Goal: Communication & Community: Answer question/provide support

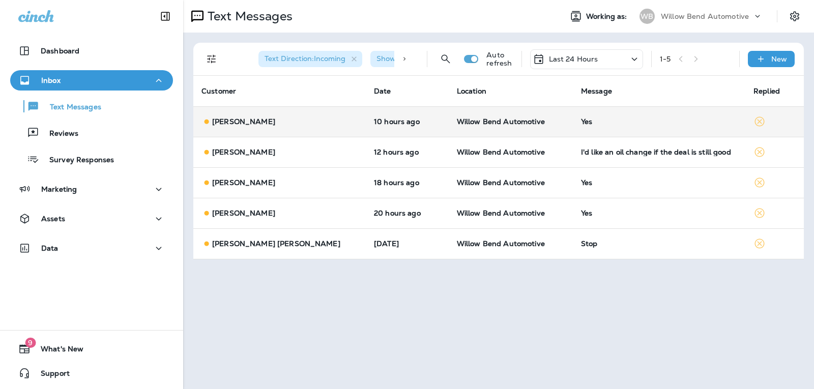
click at [660, 109] on td "Yes" at bounding box center [659, 121] width 172 height 31
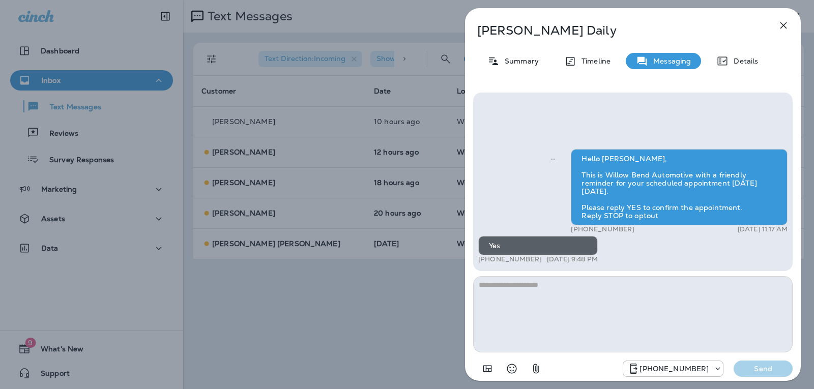
click at [785, 29] on icon "button" at bounding box center [783, 25] width 12 height 12
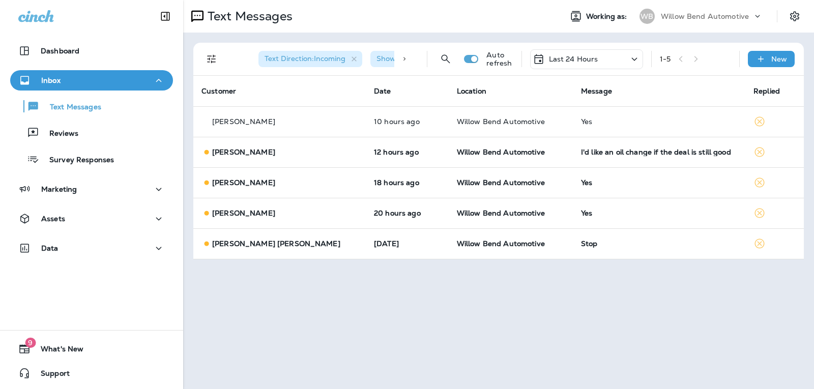
click at [631, 150] on div "I'd like an oil change if the deal is still good" at bounding box center [659, 152] width 156 height 8
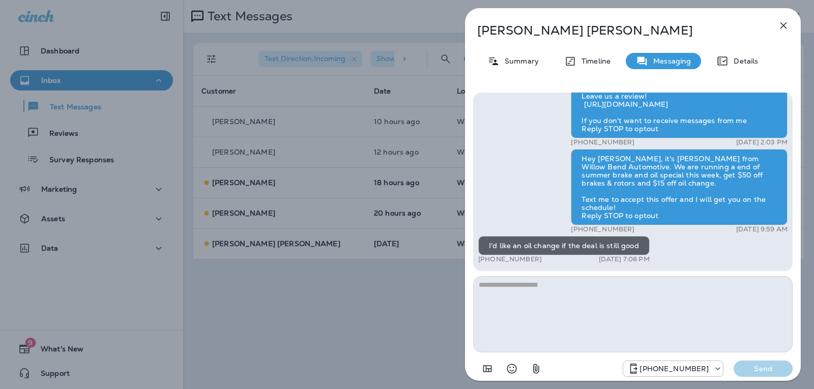
click at [509, 295] on textarea at bounding box center [632, 314] width 319 height 76
click at [509, 290] on textarea at bounding box center [632, 314] width 319 height 76
type textarea "*"
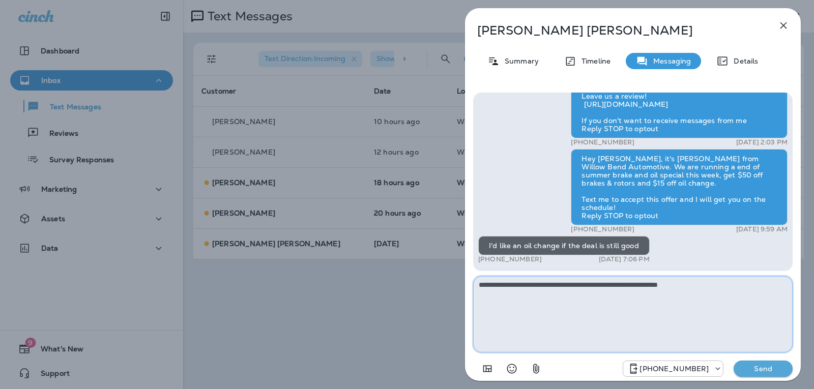
click at [714, 285] on textarea "**********" at bounding box center [632, 314] width 319 height 76
type textarea "**********"
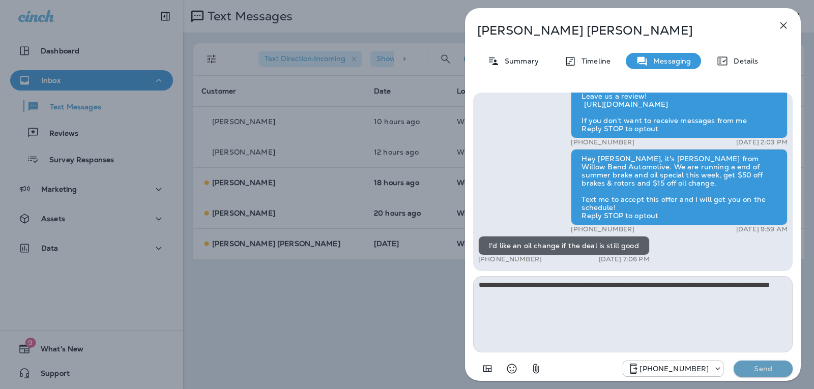
click at [762, 371] on p "Send" at bounding box center [763, 368] width 43 height 9
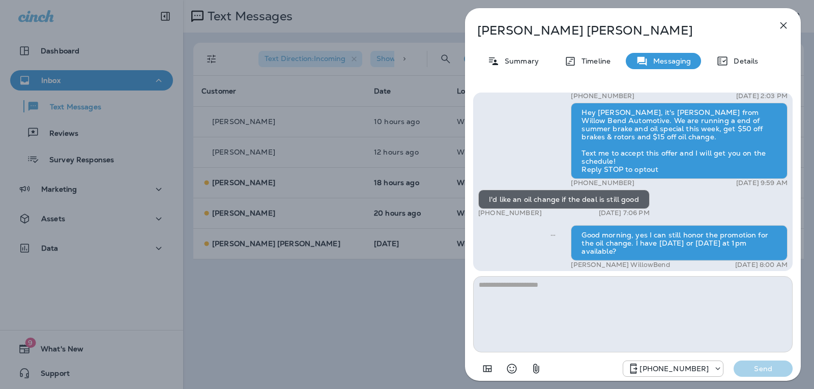
click at [768, 370] on div "[PHONE_NUMBER] Send" at bounding box center [707, 369] width 170 height 16
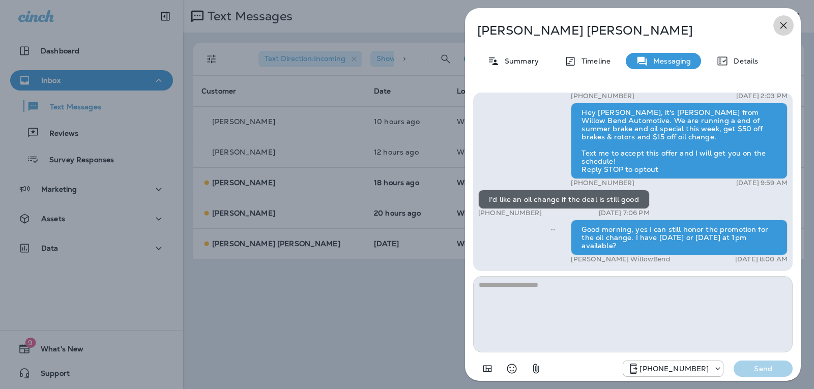
click at [782, 28] on icon "button" at bounding box center [783, 25] width 12 height 12
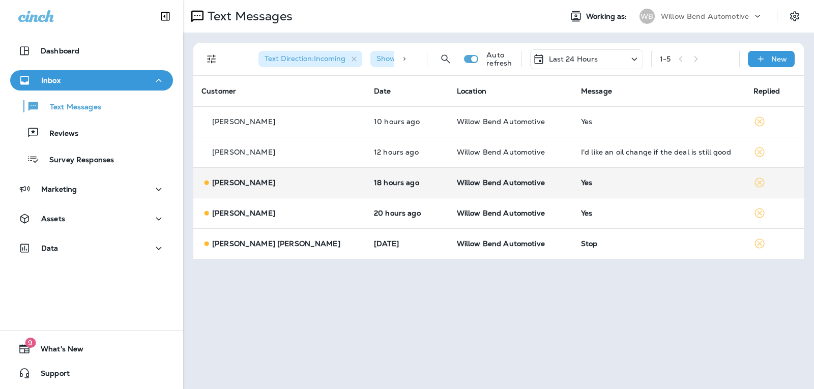
click at [594, 192] on td "Yes" at bounding box center [659, 182] width 172 height 31
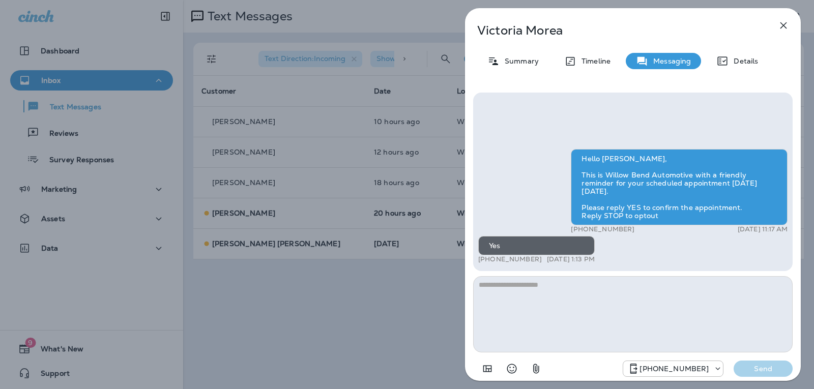
click at [780, 24] on icon "button" at bounding box center [783, 25] width 12 height 12
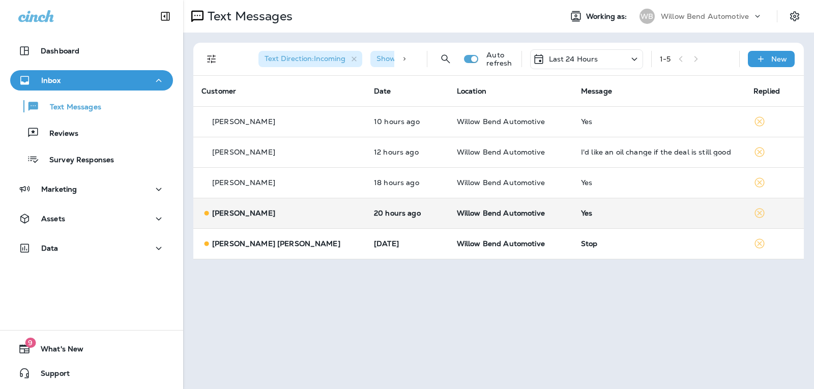
click at [609, 209] on td "Yes" at bounding box center [659, 213] width 172 height 31
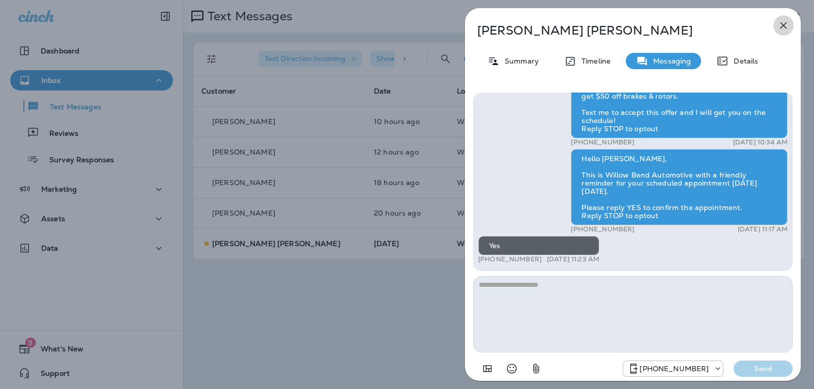
click at [787, 29] on icon "button" at bounding box center [783, 25] width 12 height 12
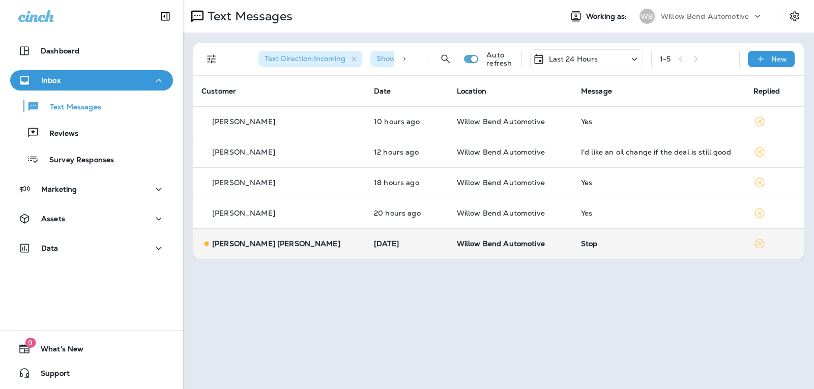
click at [581, 241] on div "Stop" at bounding box center [659, 244] width 156 height 8
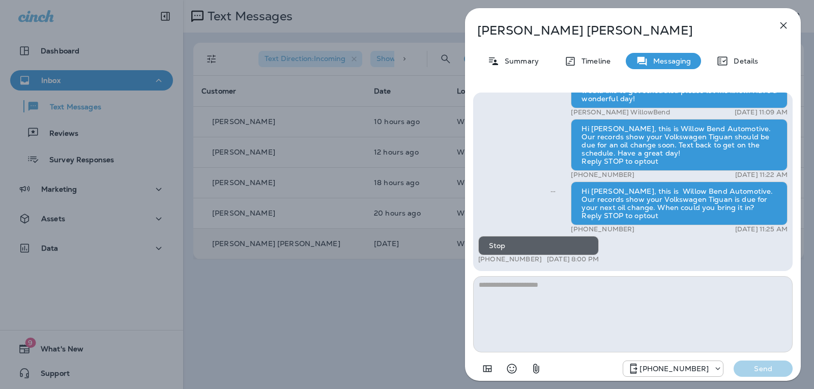
click at [777, 23] on button "button" at bounding box center [783, 25] width 20 height 20
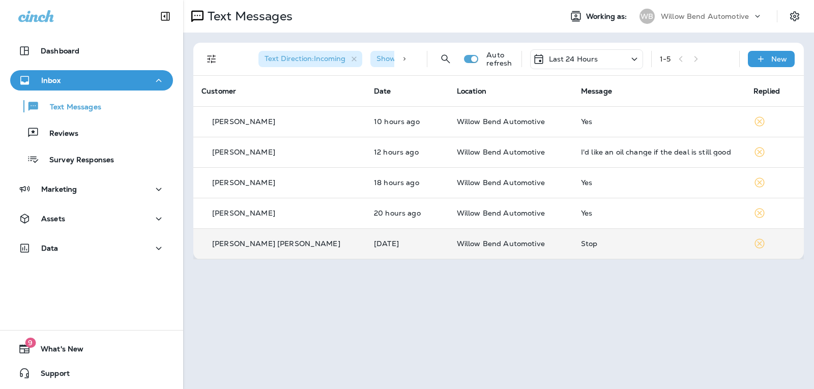
click at [596, 60] on p "Last 24 Hours" at bounding box center [573, 59] width 49 height 8
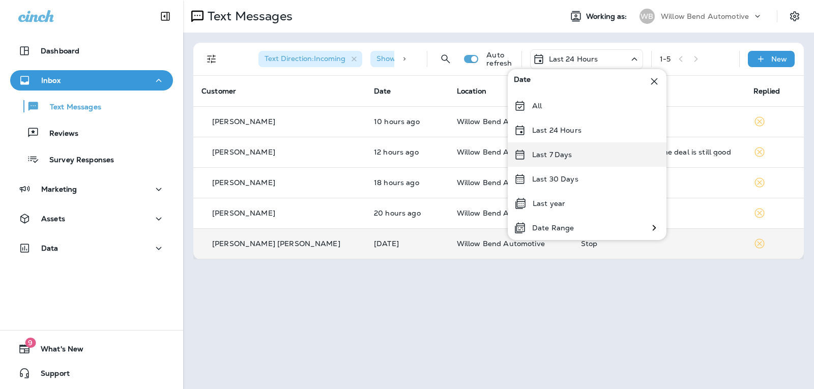
click at [562, 154] on p "Last 7 Days" at bounding box center [552, 155] width 40 height 8
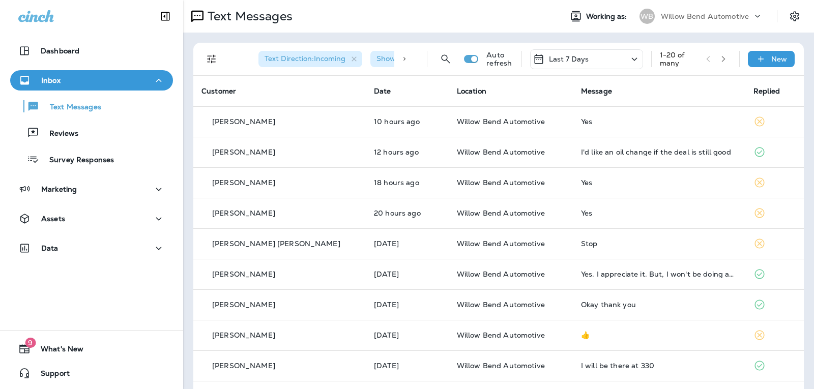
click at [578, 53] on div "Last 7 Days" at bounding box center [560, 59] width 56 height 12
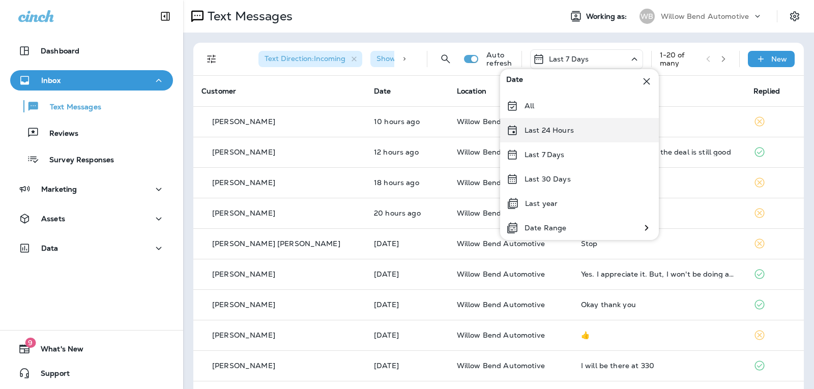
click at [570, 132] on p "Last 24 Hours" at bounding box center [548, 130] width 49 height 8
